Goal: Task Accomplishment & Management: Use online tool/utility

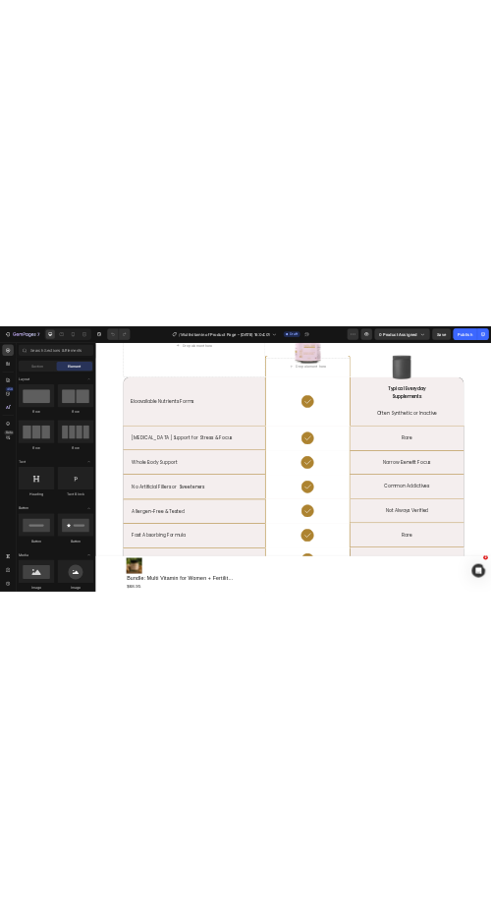
scroll to position [4216, 0]
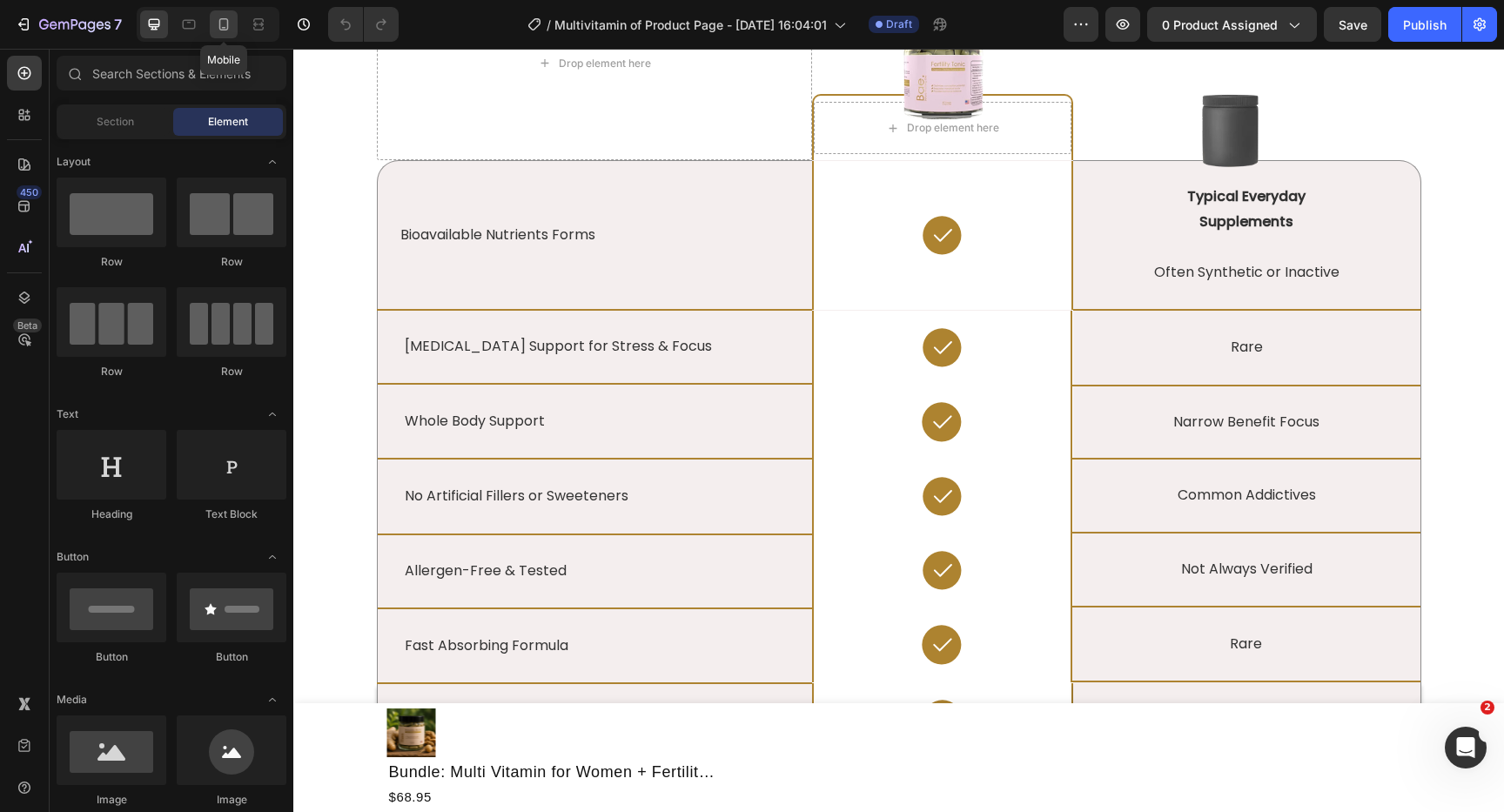
click at [235, 25] on div at bounding box center [223, 24] width 27 height 27
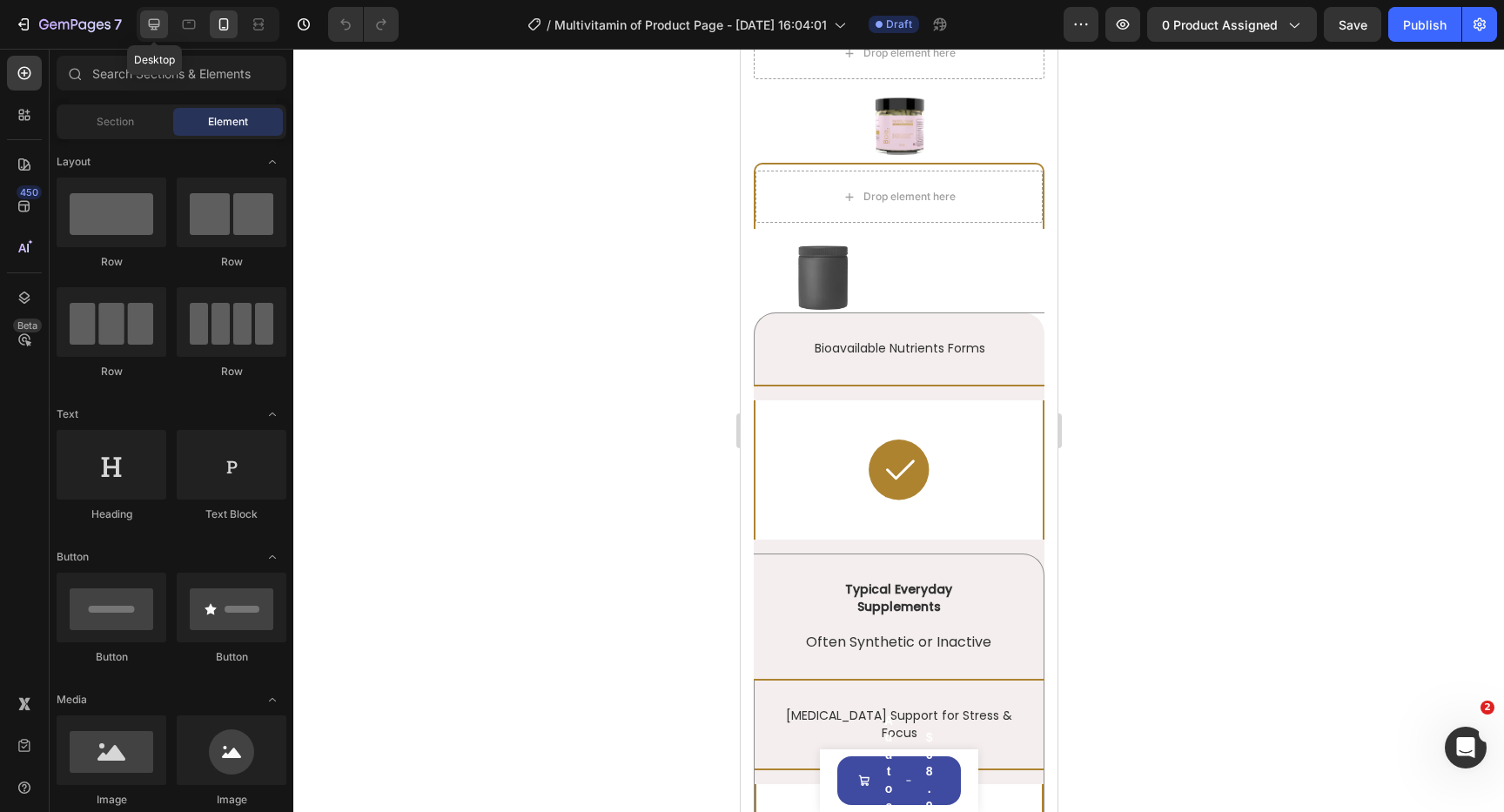
click at [155, 26] on icon at bounding box center [154, 25] width 12 height 12
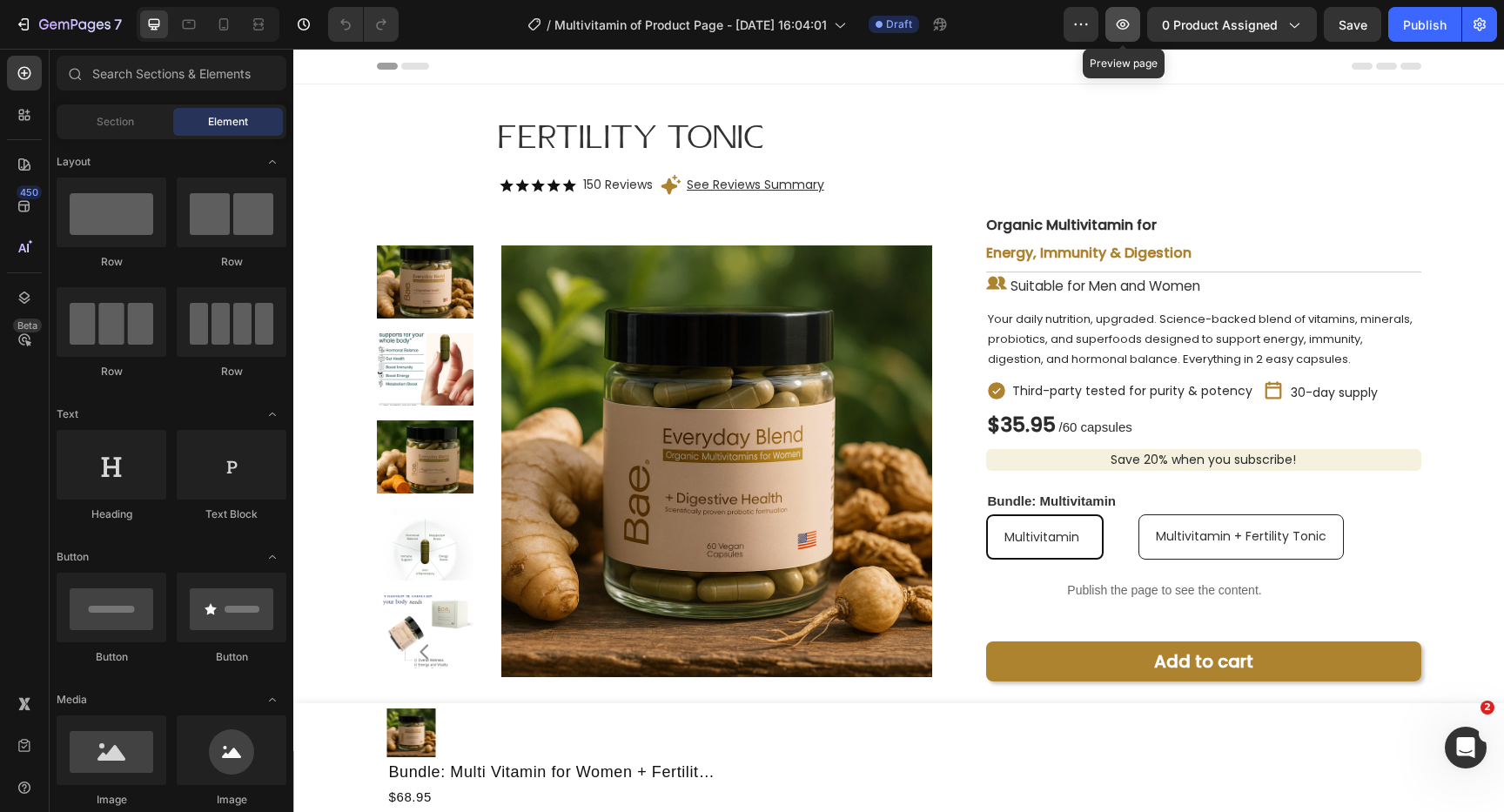
click at [1125, 23] on icon "button" at bounding box center [1123, 25] width 18 height 18
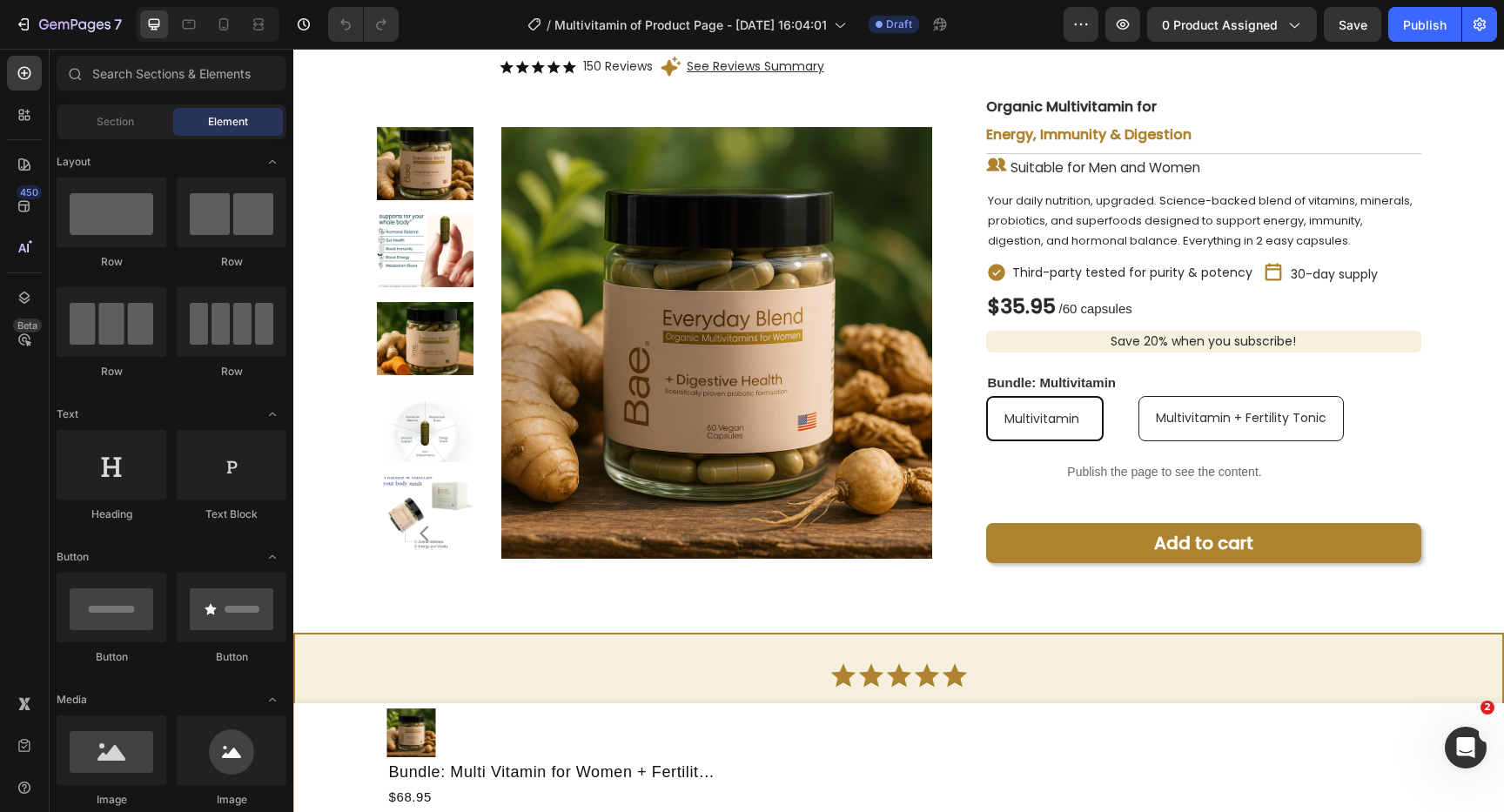
scroll to position [120, 0]
